Goal: Task Accomplishment & Management: Manage account settings

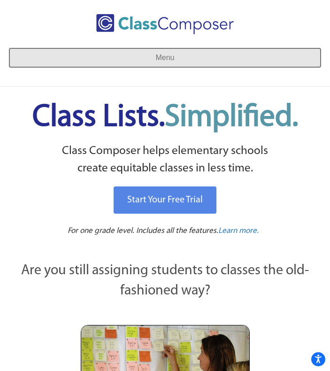
click at [148, 60] on button "Menu" at bounding box center [165, 57] width 312 height 19
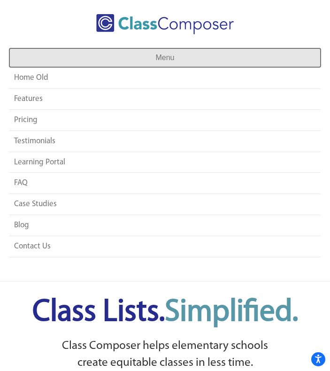
click at [148, 60] on button "Menu" at bounding box center [165, 57] width 312 height 19
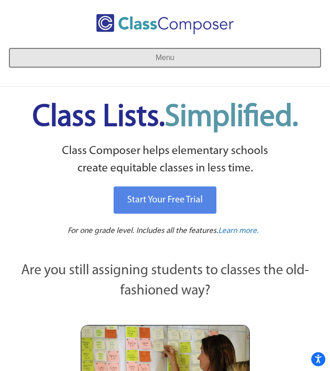
click at [175, 66] on button "Menu" at bounding box center [165, 57] width 312 height 19
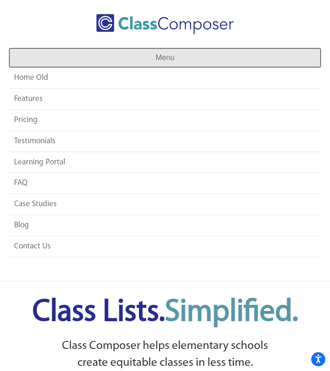
click at [146, 55] on button "Menu" at bounding box center [165, 57] width 312 height 19
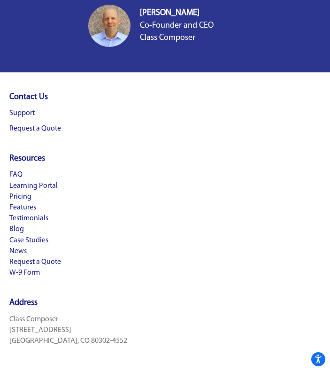
scroll to position [4088, 0]
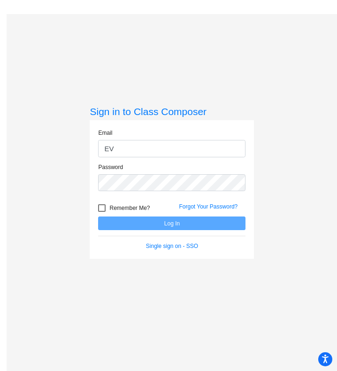
type input "E"
